Goal: Task Accomplishment & Management: Complete application form

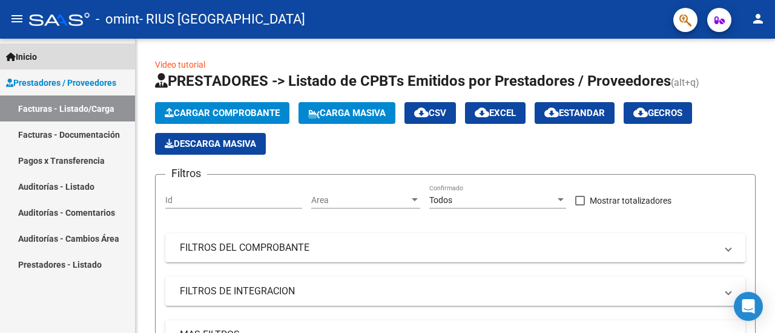
click at [44, 60] on link "Inicio" at bounding box center [67, 57] width 135 height 26
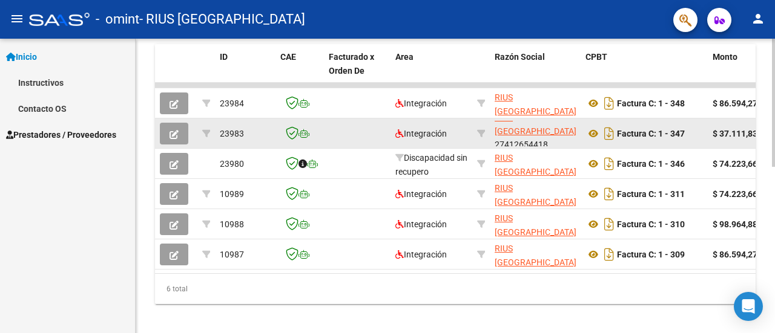
scroll to position [16, 0]
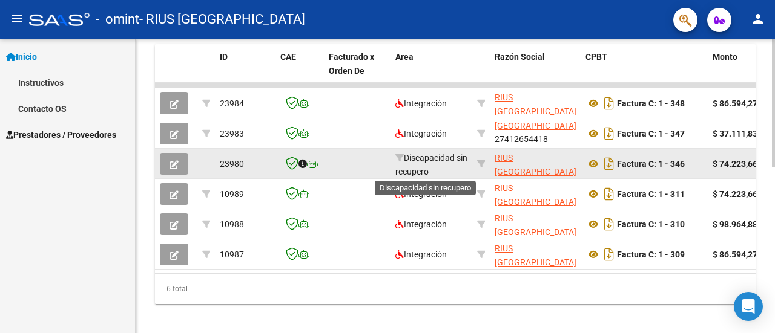
click at [433, 162] on span "Discapacidad sin recupero" at bounding box center [431, 165] width 72 height 24
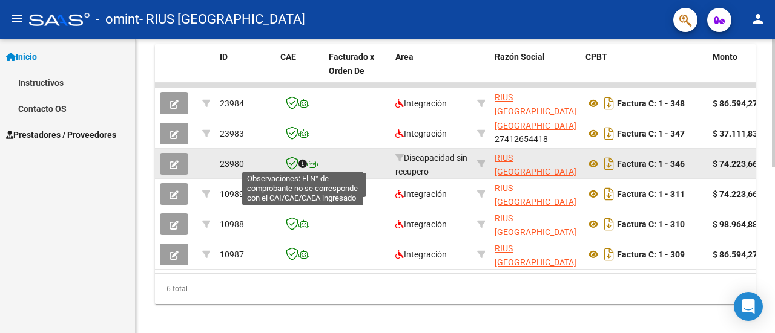
click at [304, 165] on icon at bounding box center [302, 164] width 8 height 8
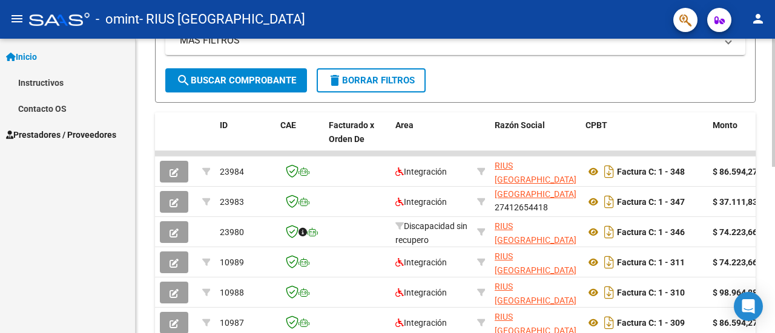
scroll to position [321, 0]
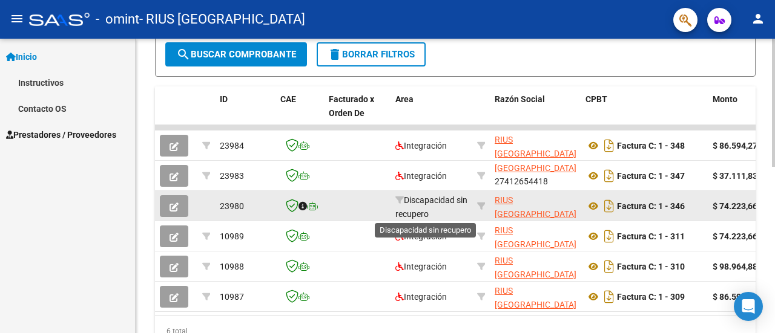
click at [415, 202] on span "Discapacidad sin recupero" at bounding box center [431, 207] width 72 height 24
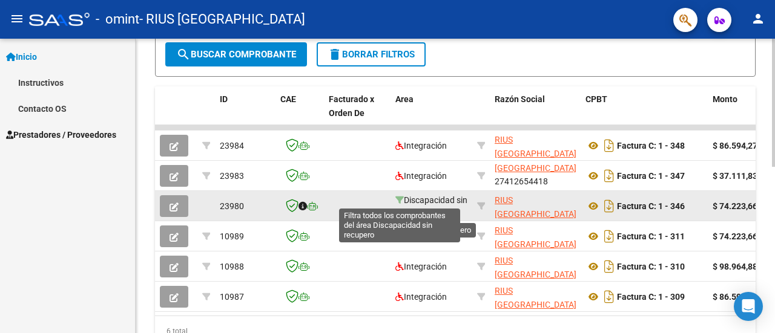
click at [401, 201] on icon at bounding box center [399, 200] width 8 height 8
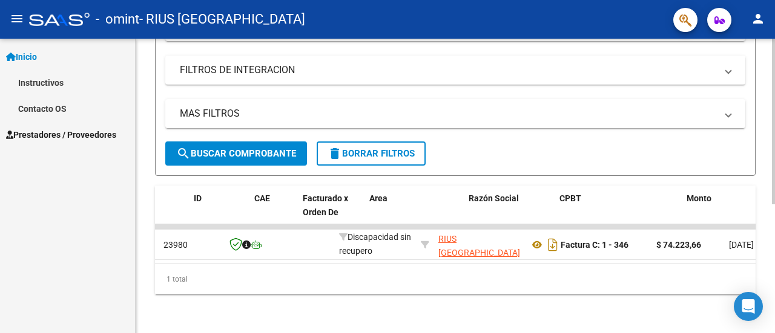
scroll to position [0, 8]
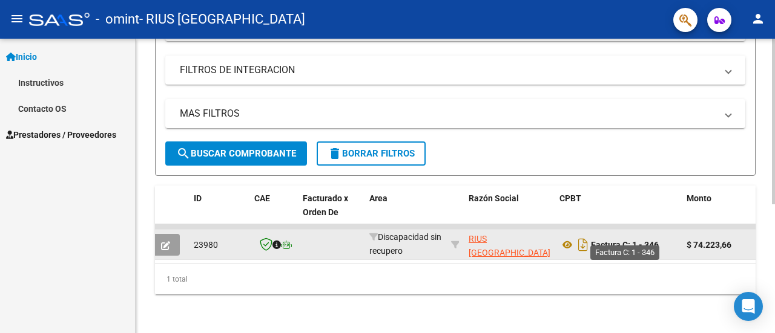
click at [608, 240] on strong "Factura C: 1 - 346" at bounding box center [625, 245] width 68 height 10
click at [572, 238] on icon at bounding box center [567, 245] width 16 height 15
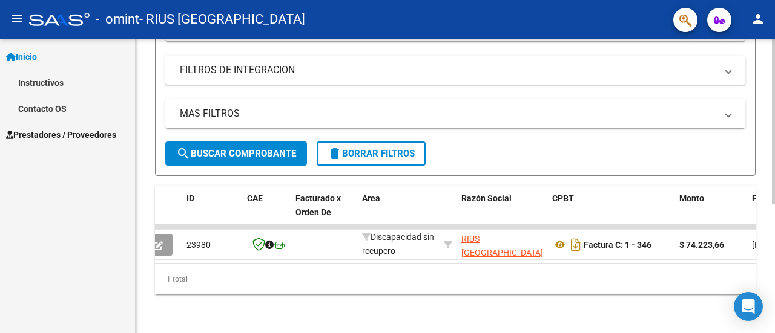
scroll to position [0, 0]
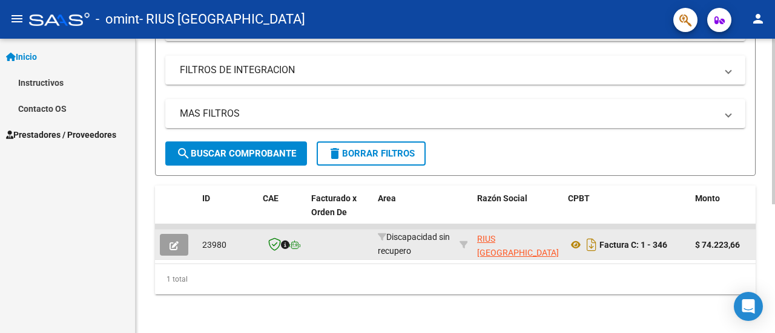
click at [157, 236] on datatable-body-cell at bounding box center [176, 245] width 42 height 30
click at [192, 236] on div at bounding box center [176, 245] width 33 height 22
click at [173, 241] on icon "button" at bounding box center [173, 245] width 9 height 9
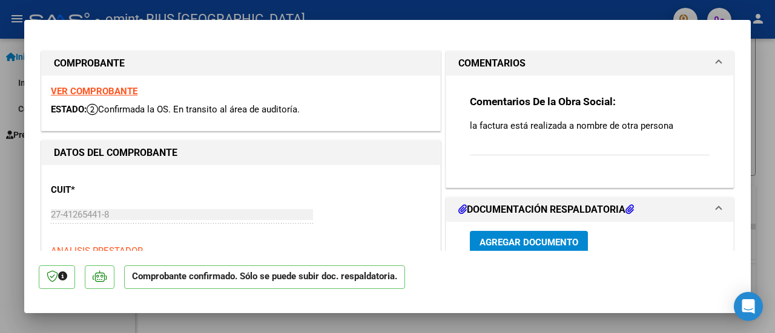
click at [105, 93] on strong "VER COMPROBANTE" at bounding box center [94, 91] width 87 height 11
click at [308, 11] on div at bounding box center [387, 166] width 775 height 333
type input "$ 0,00"
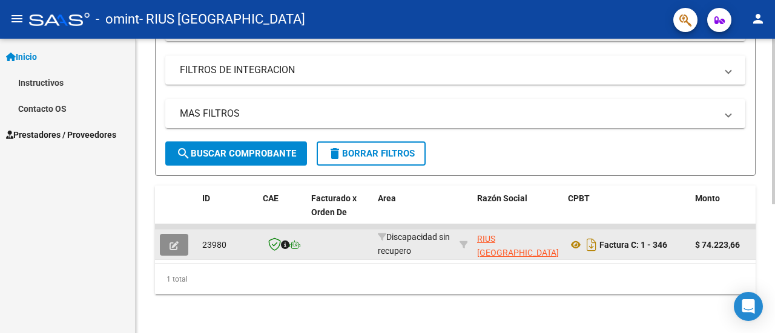
drag, startPoint x: 513, startPoint y: 234, endPoint x: 169, endPoint y: 240, distance: 343.8
click at [169, 241] on icon "button" at bounding box center [173, 245] width 9 height 9
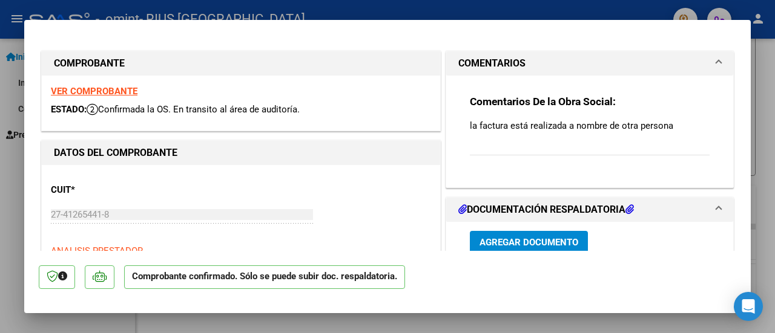
click at [512, 248] on button "Agregar Documento" at bounding box center [529, 242] width 118 height 22
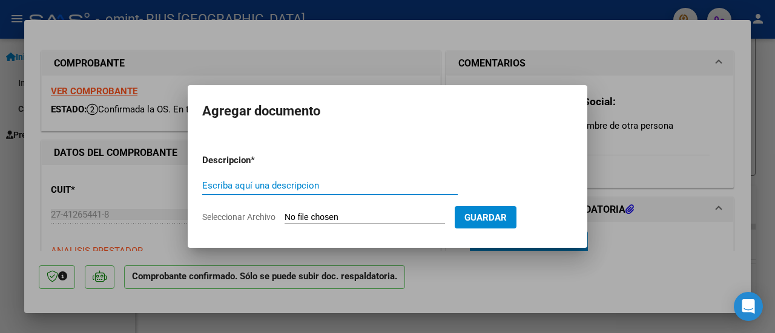
click at [608, 207] on div at bounding box center [387, 166] width 775 height 333
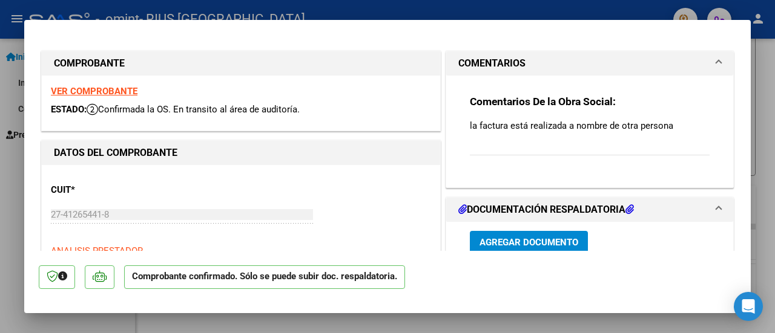
click at [407, 13] on div at bounding box center [387, 166] width 775 height 333
type input "$ 0,00"
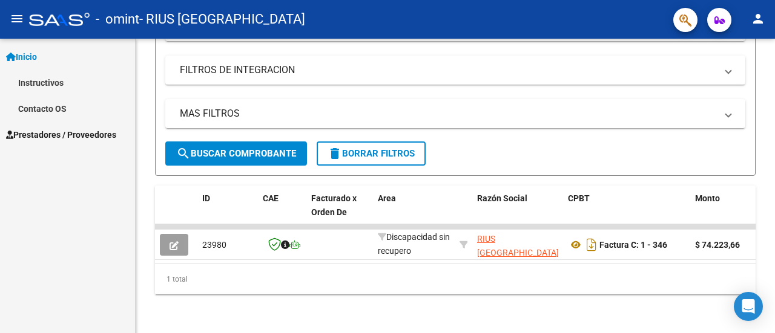
scroll to position [230, 0]
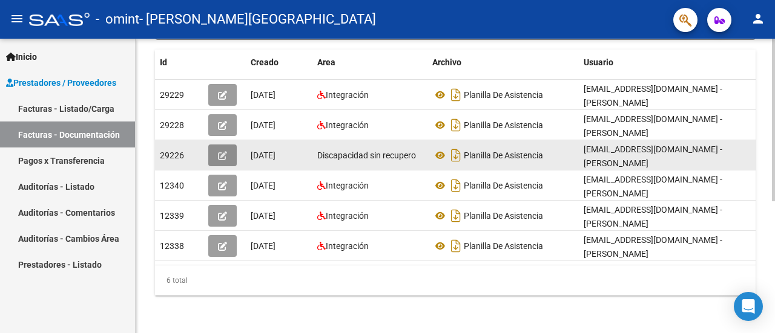
click at [211, 159] on button "button" at bounding box center [222, 156] width 28 height 22
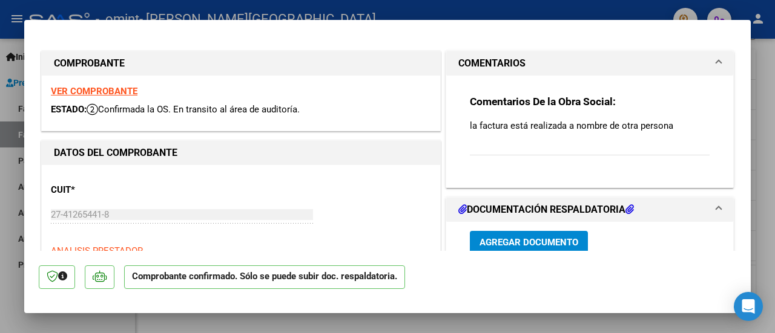
click at [360, 12] on div at bounding box center [387, 166] width 775 height 333
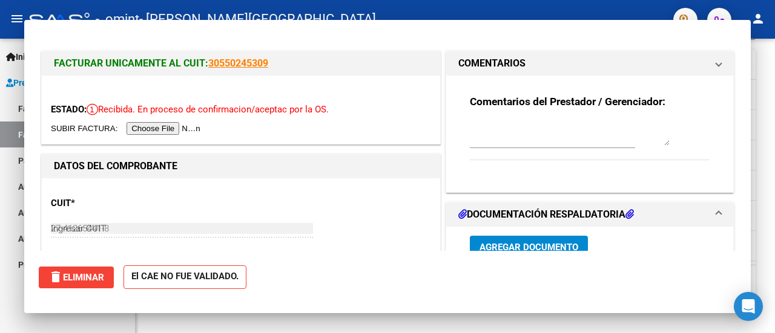
type input "$ 0,00"
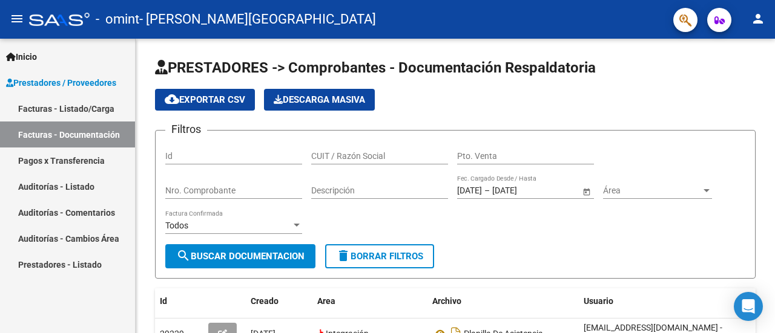
click at [61, 133] on link "Facturas - Documentación" at bounding box center [67, 135] width 135 height 26
click at [74, 110] on link "Facturas - Listado/Carga" at bounding box center [67, 109] width 135 height 26
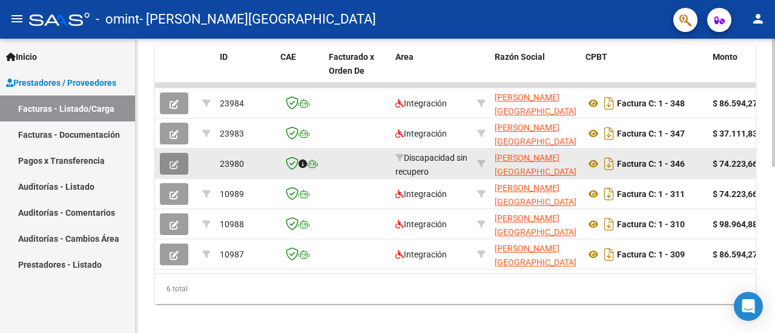
click at [179, 162] on button "button" at bounding box center [174, 164] width 28 height 22
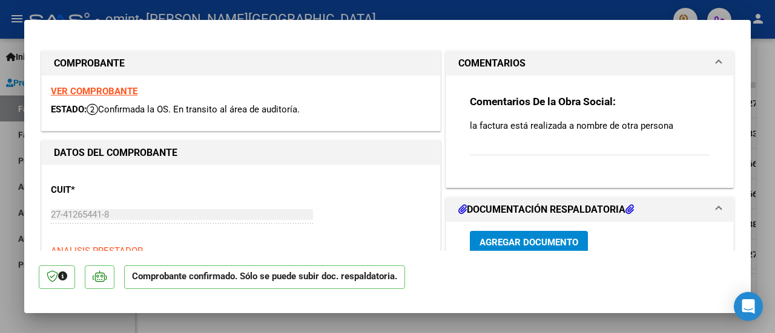
click at [605, 8] on div at bounding box center [387, 166] width 775 height 333
type input "$ 0,00"
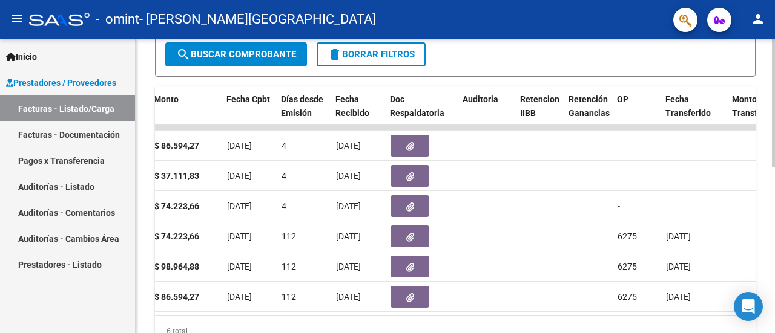
scroll to position [0, 451]
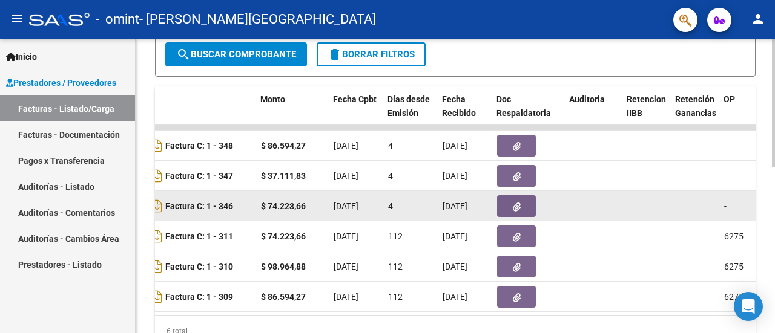
click at [523, 203] on button "button" at bounding box center [516, 206] width 39 height 22
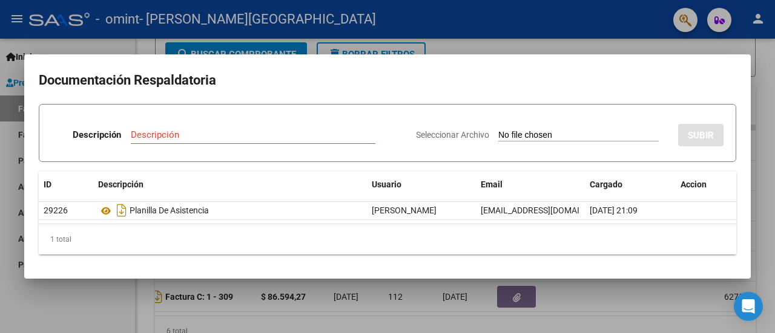
click at [558, 142] on div "Seleccionar Archivo SUBIR" at bounding box center [569, 132] width 307 height 37
click at [177, 137] on input "Descripción" at bounding box center [253, 135] width 244 height 11
type input "n"
type input "factura corregida"
click at [550, 136] on input "Seleccionar Archivo" at bounding box center [578, 135] width 160 height 11
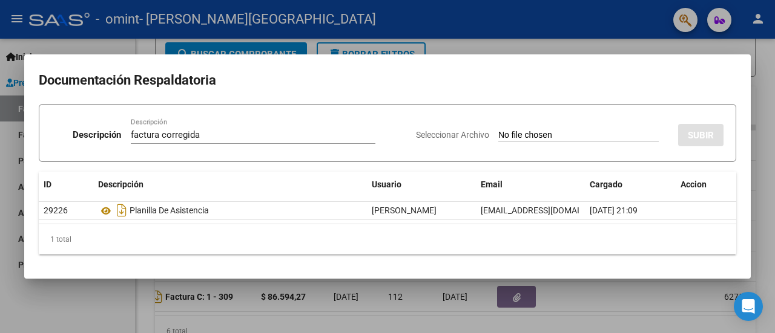
type input "C:\fakepath\27412654418_011_00001_00000346.pdf"
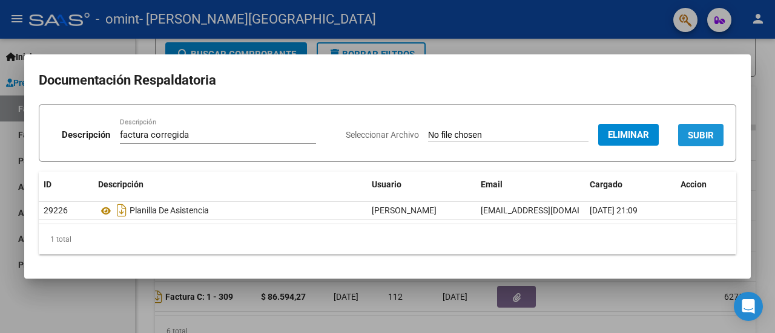
click at [678, 133] on button "SUBIR" at bounding box center [700, 135] width 45 height 22
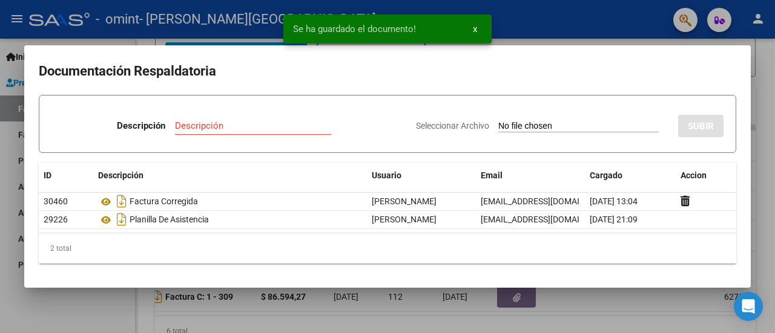
click at [539, 36] on div at bounding box center [387, 166] width 775 height 333
